Goal: Task Accomplishment & Management: Use online tool/utility

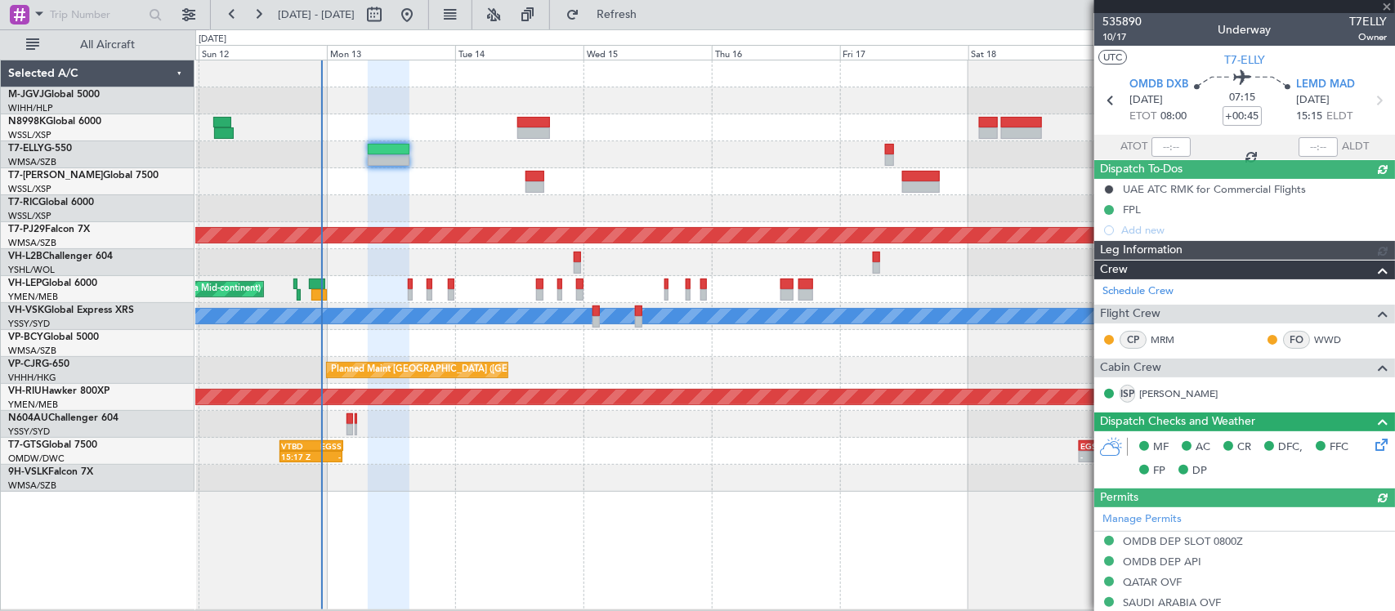
type input "[PERSON_NAME] (BTA)"
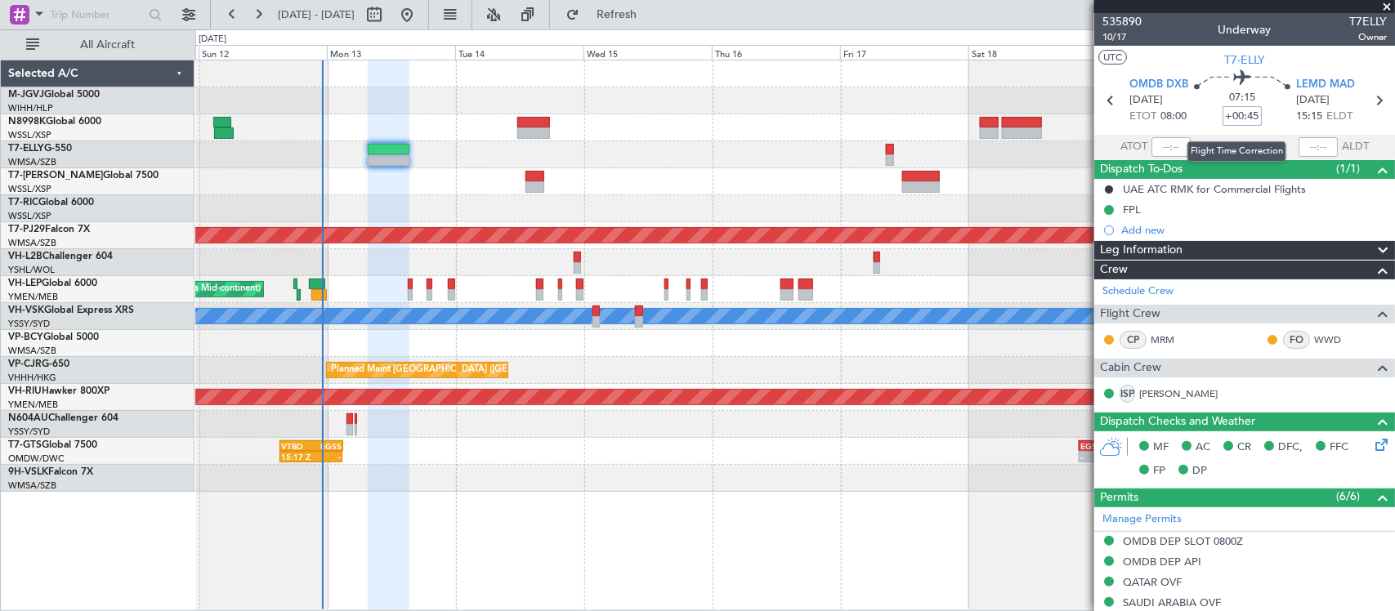
click at [1232, 116] on input "+00:45" at bounding box center [1242, 116] width 39 height 20
click at [1243, 123] on input "+00:45" at bounding box center [1242, 116] width 39 height 20
click at [1239, 114] on input "+00:45" at bounding box center [1242, 116] width 39 height 20
drag, startPoint x: 1243, startPoint y: 113, endPoint x: 1255, endPoint y: 113, distance: 12.3
click at [1255, 113] on input "+00:45" at bounding box center [1242, 116] width 39 height 20
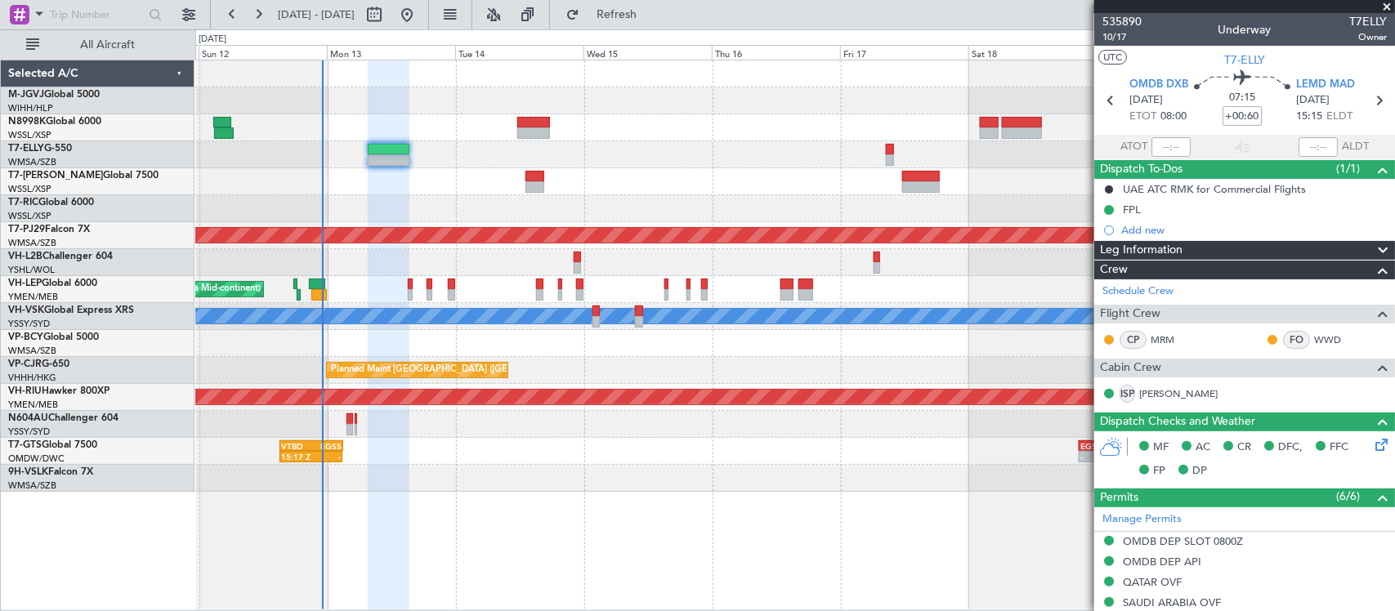
type input "+00:60"
type input "+01:00"
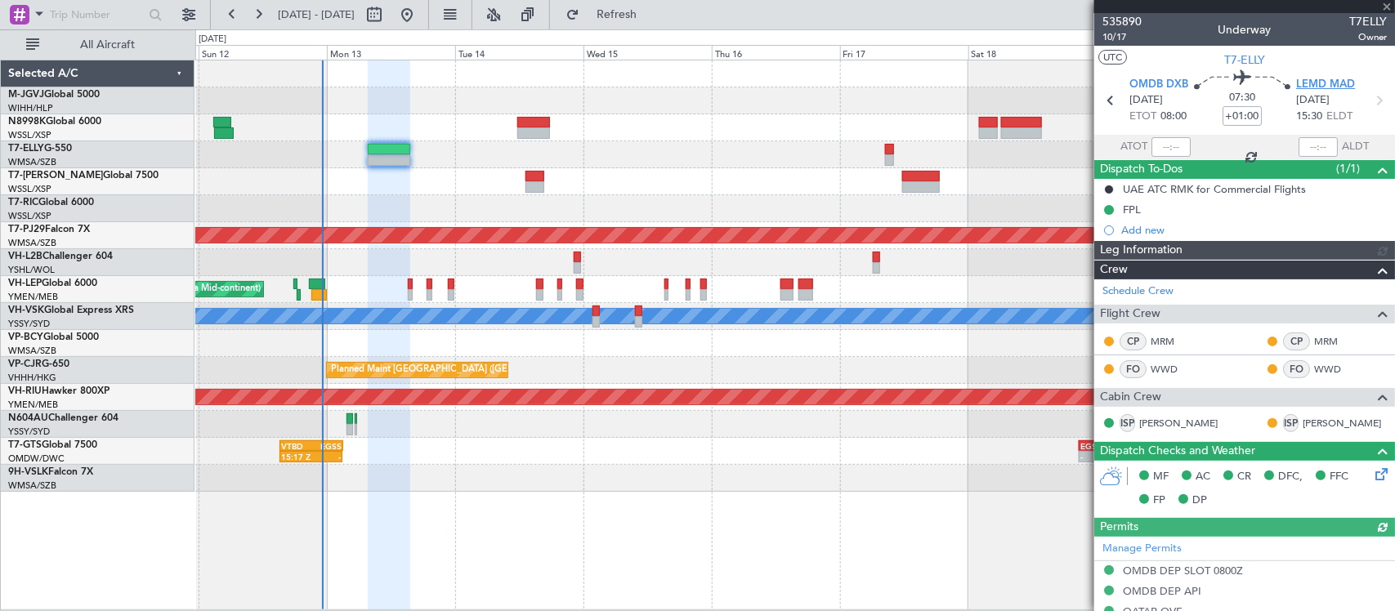
type input "[PERSON_NAME] (BTA)"
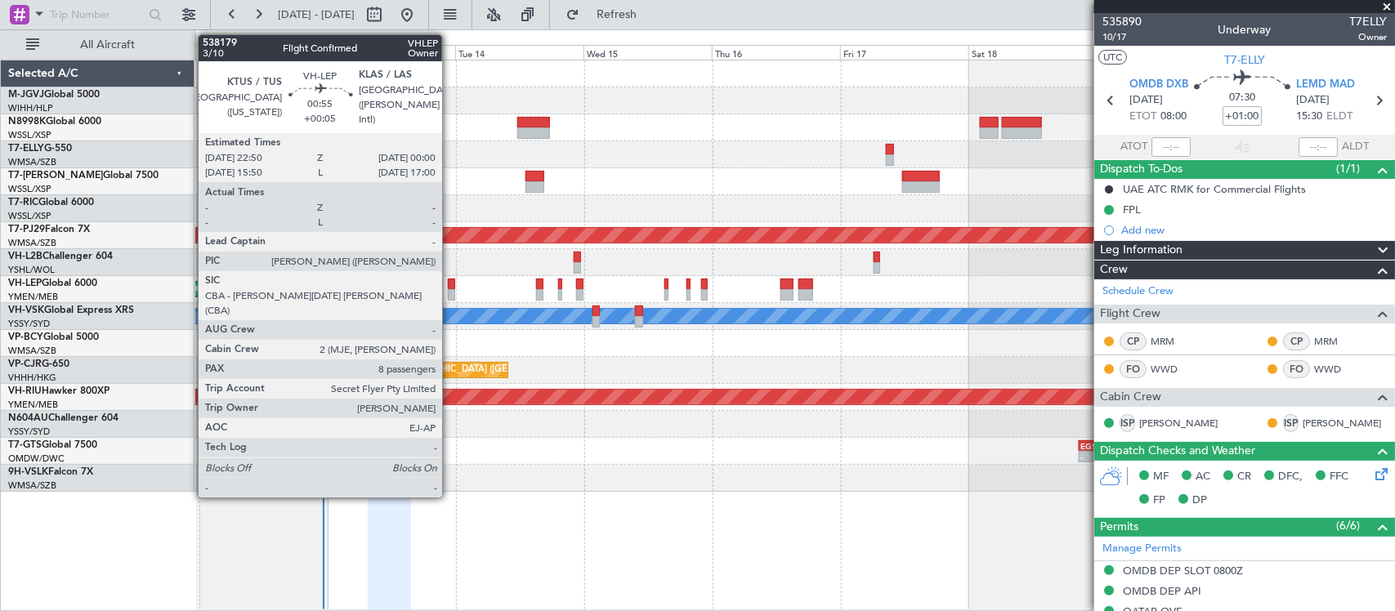
click at [450, 291] on div at bounding box center [451, 294] width 7 height 11
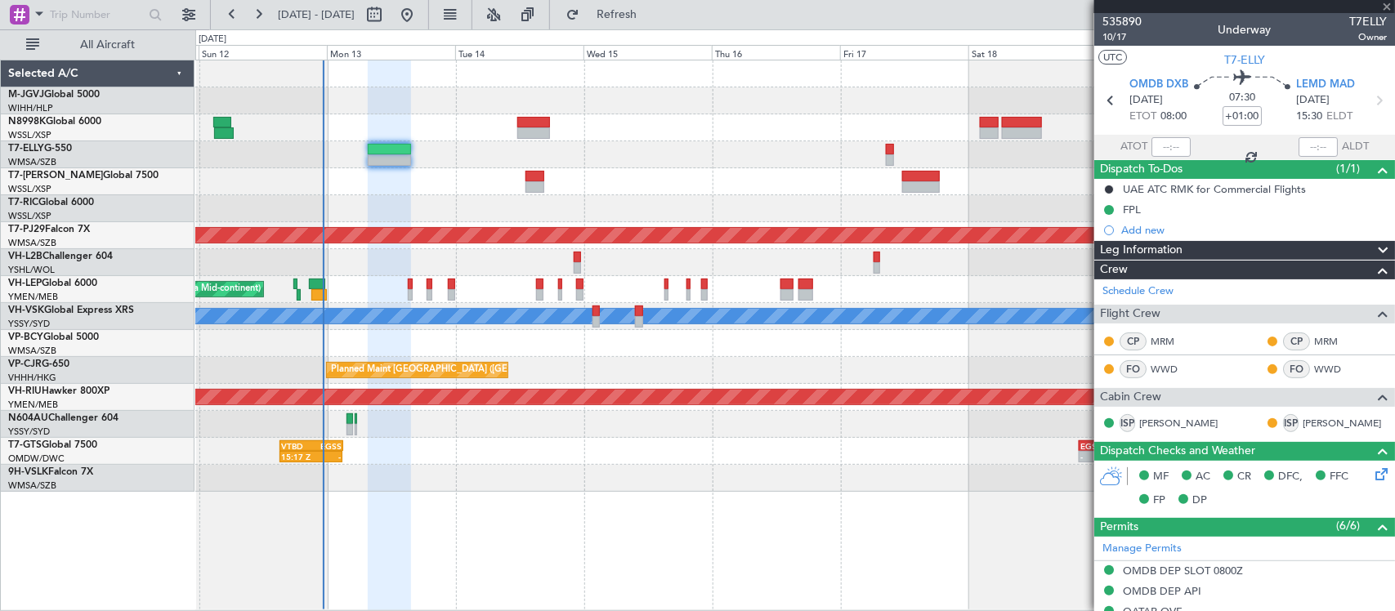
type input "+00:05"
type input "8"
